Goal: Check status

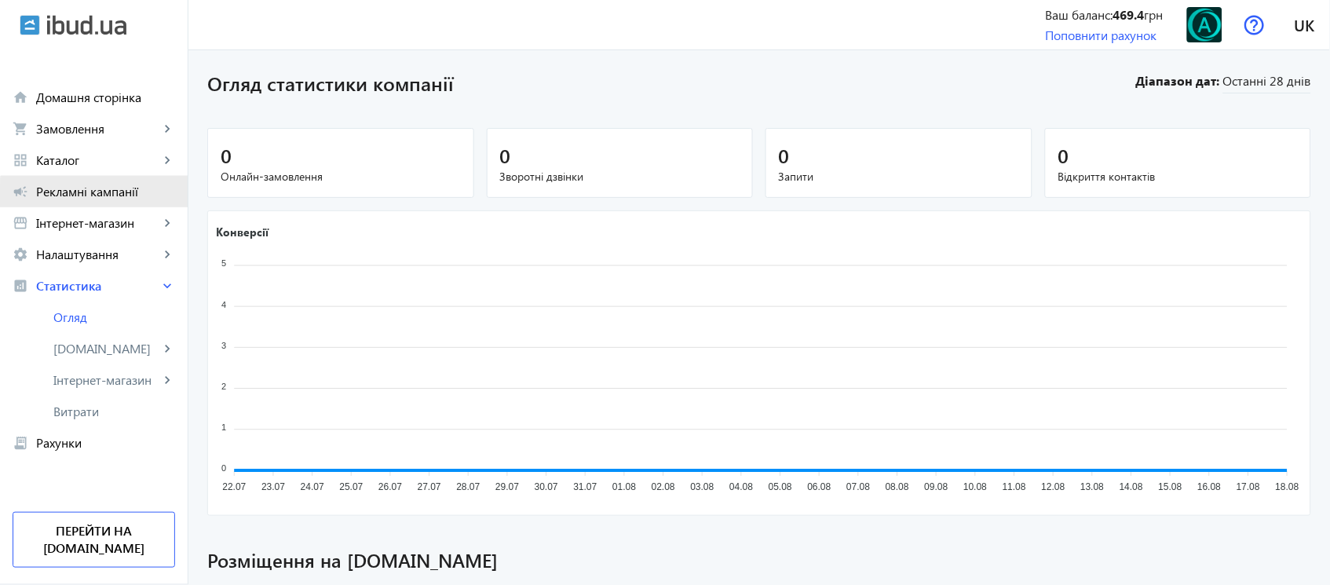
click at [111, 196] on span "Рекламні кампанії" at bounding box center [105, 192] width 139 height 16
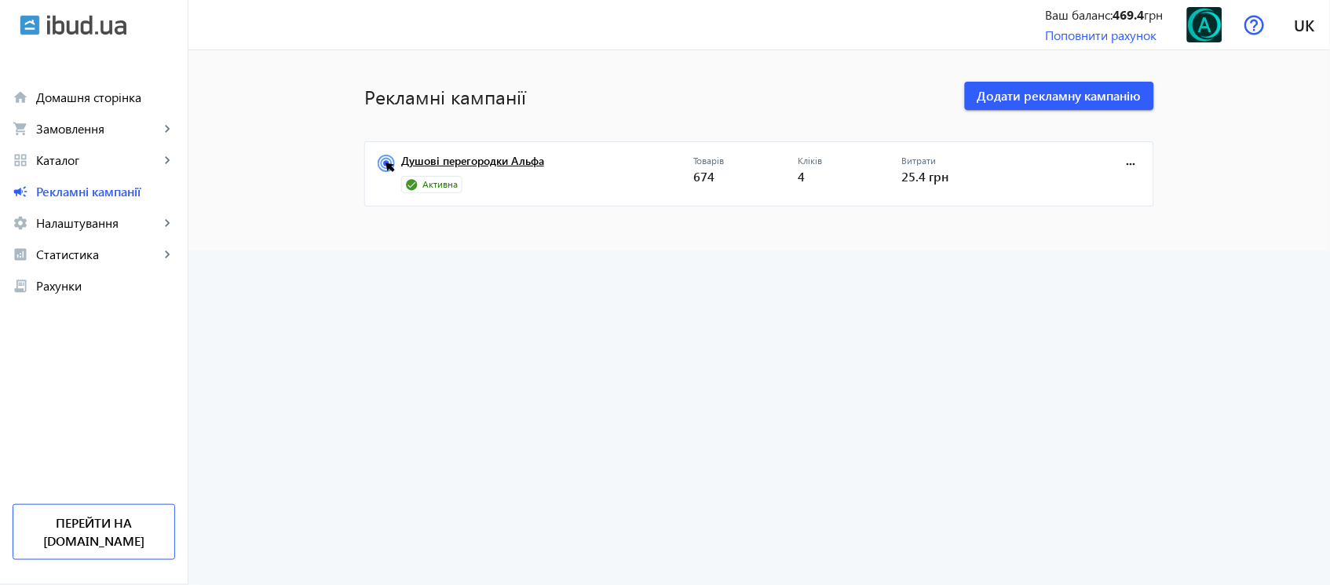
click at [521, 156] on link "Душові перегородки Альфа" at bounding box center [547, 166] width 292 height 22
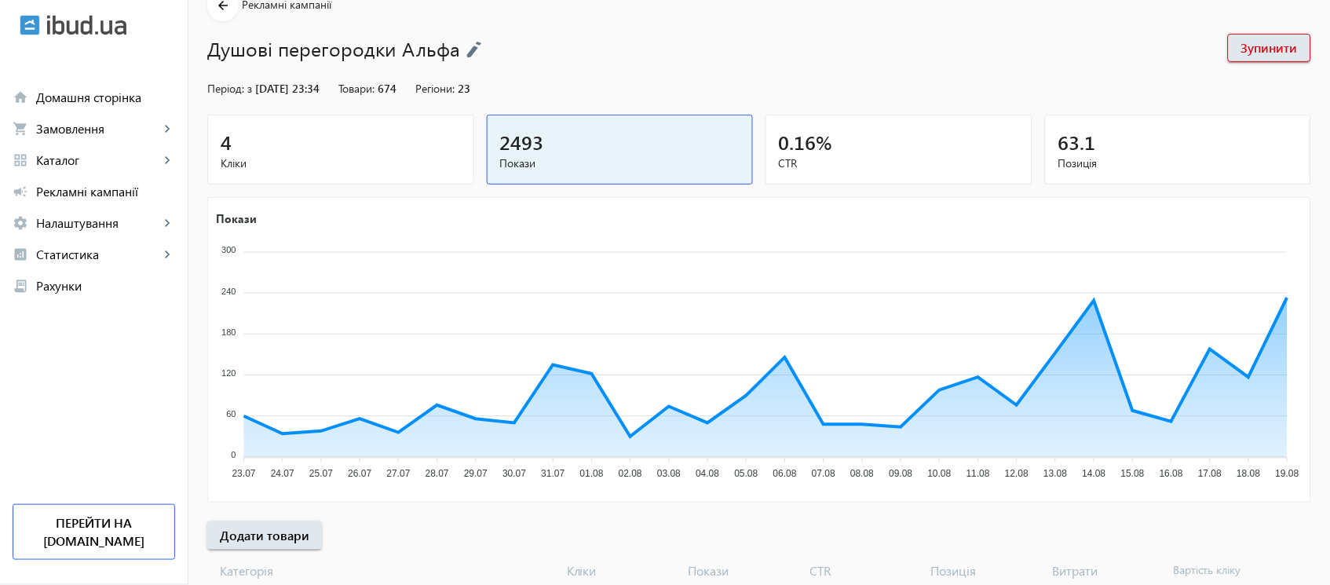
scroll to position [81, 0]
click at [1164, 151] on div "63.1" at bounding box center [1178, 139] width 240 height 27
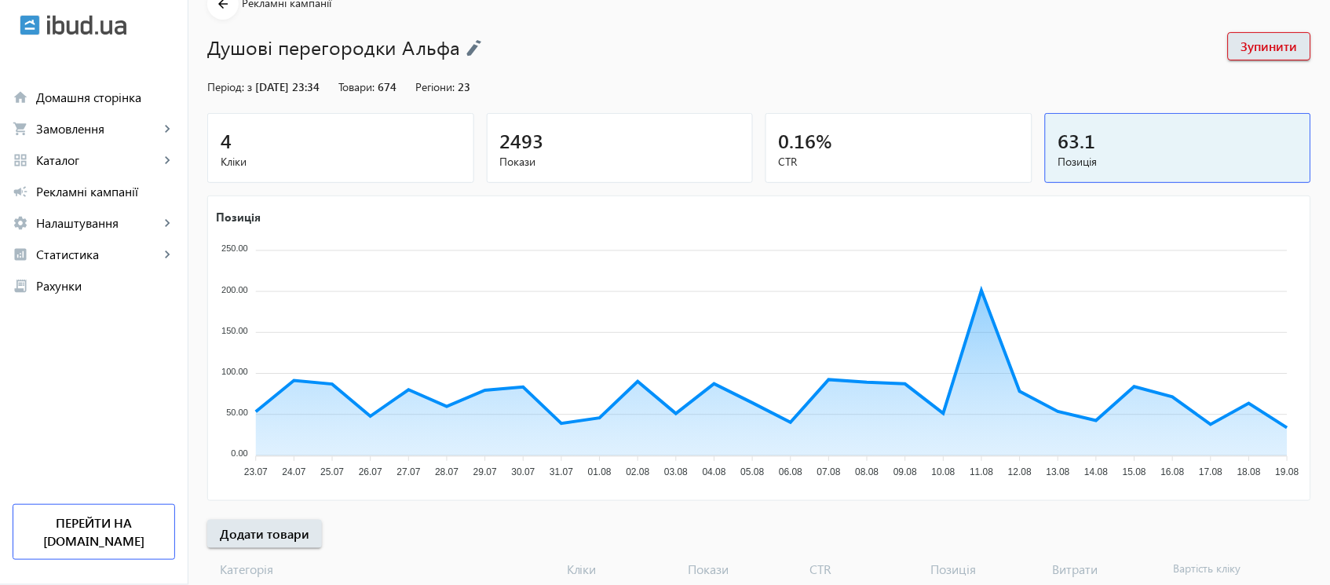
click at [722, 134] on div "2493" at bounding box center [620, 139] width 240 height 27
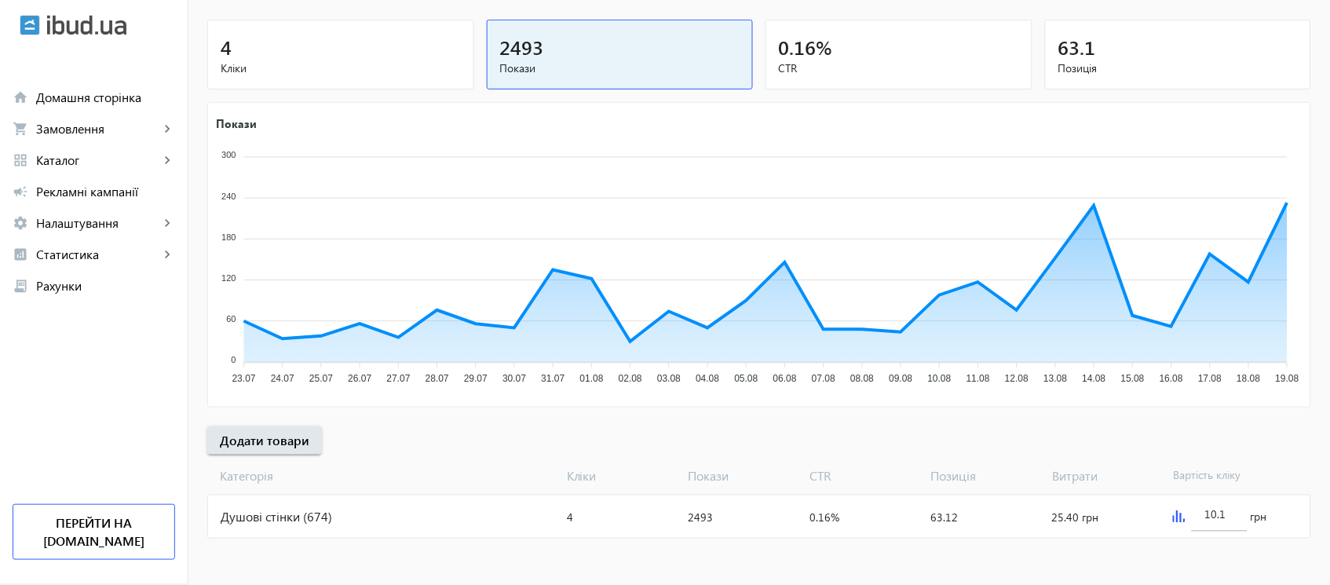
scroll to position [0, 0]
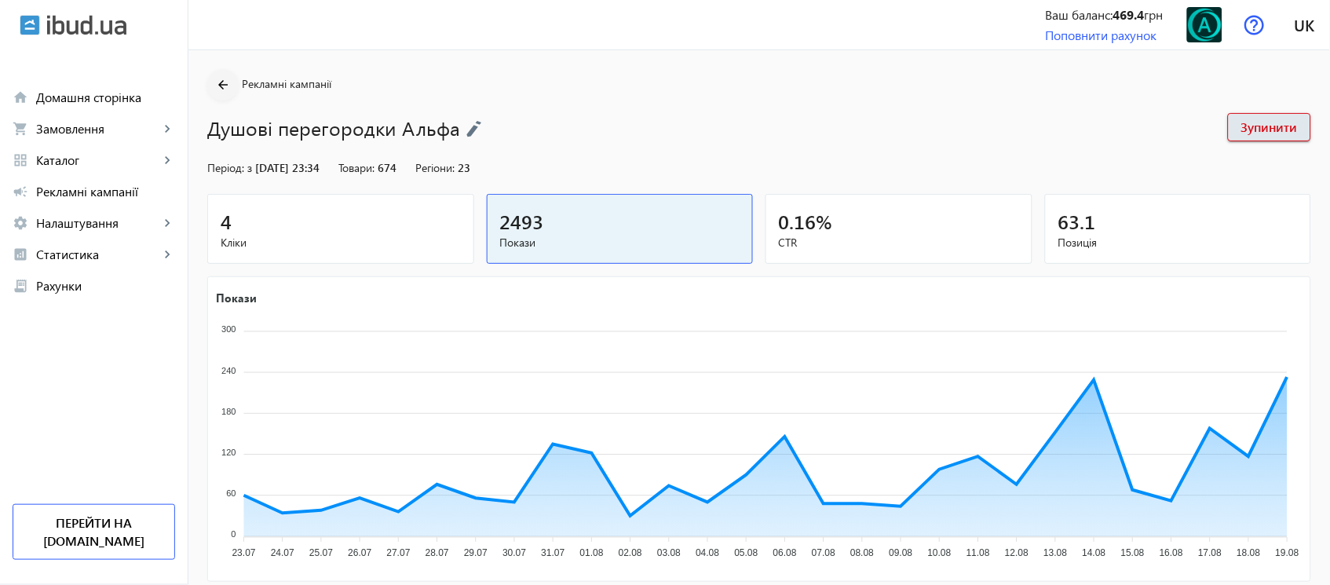
click at [213, 91] on mat-icon "arrow_back" at bounding box center [223, 85] width 20 height 20
